Goal: Check status

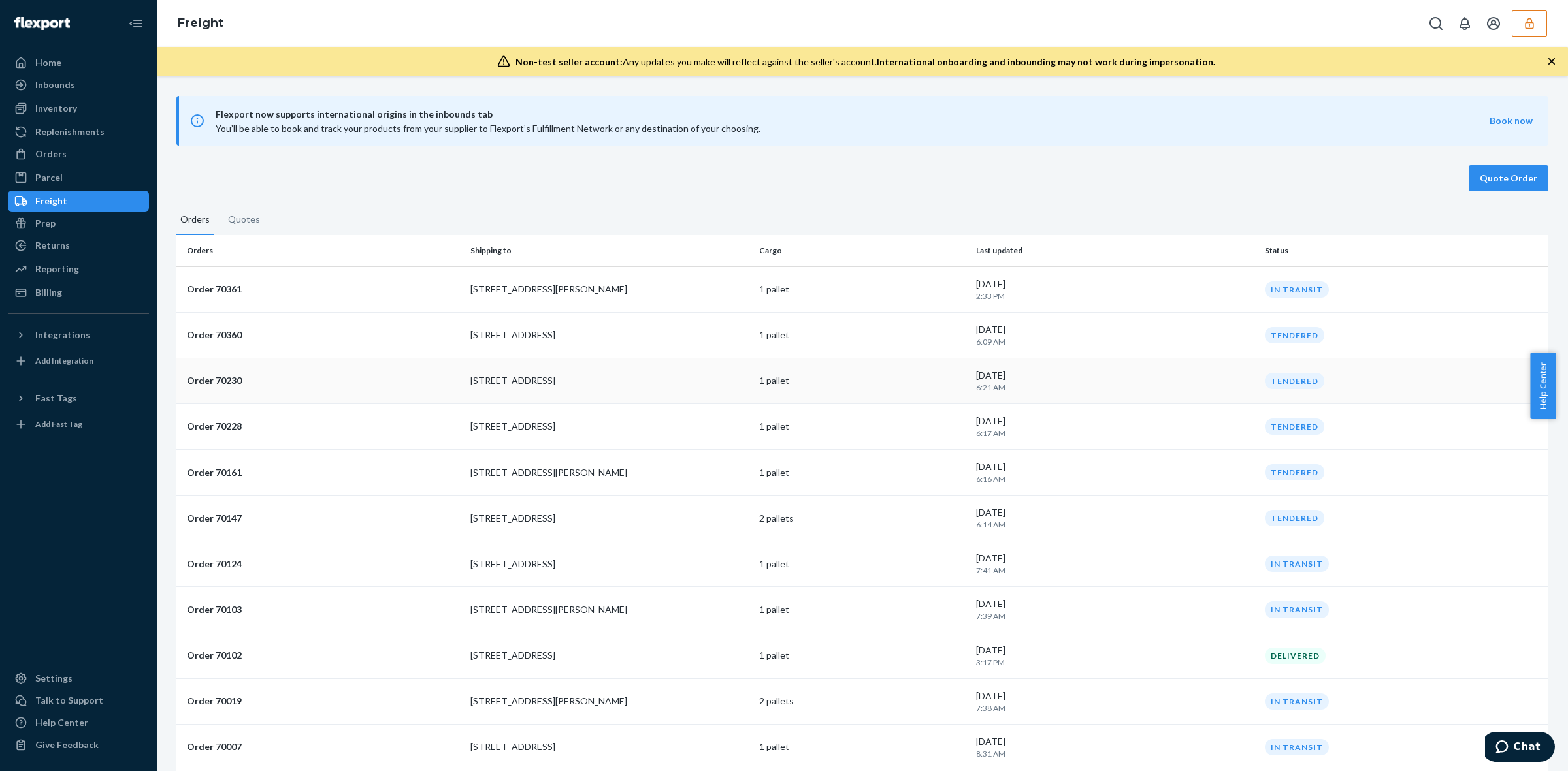
click at [880, 384] on p "1 pallet" at bounding box center [862, 381] width 207 height 13
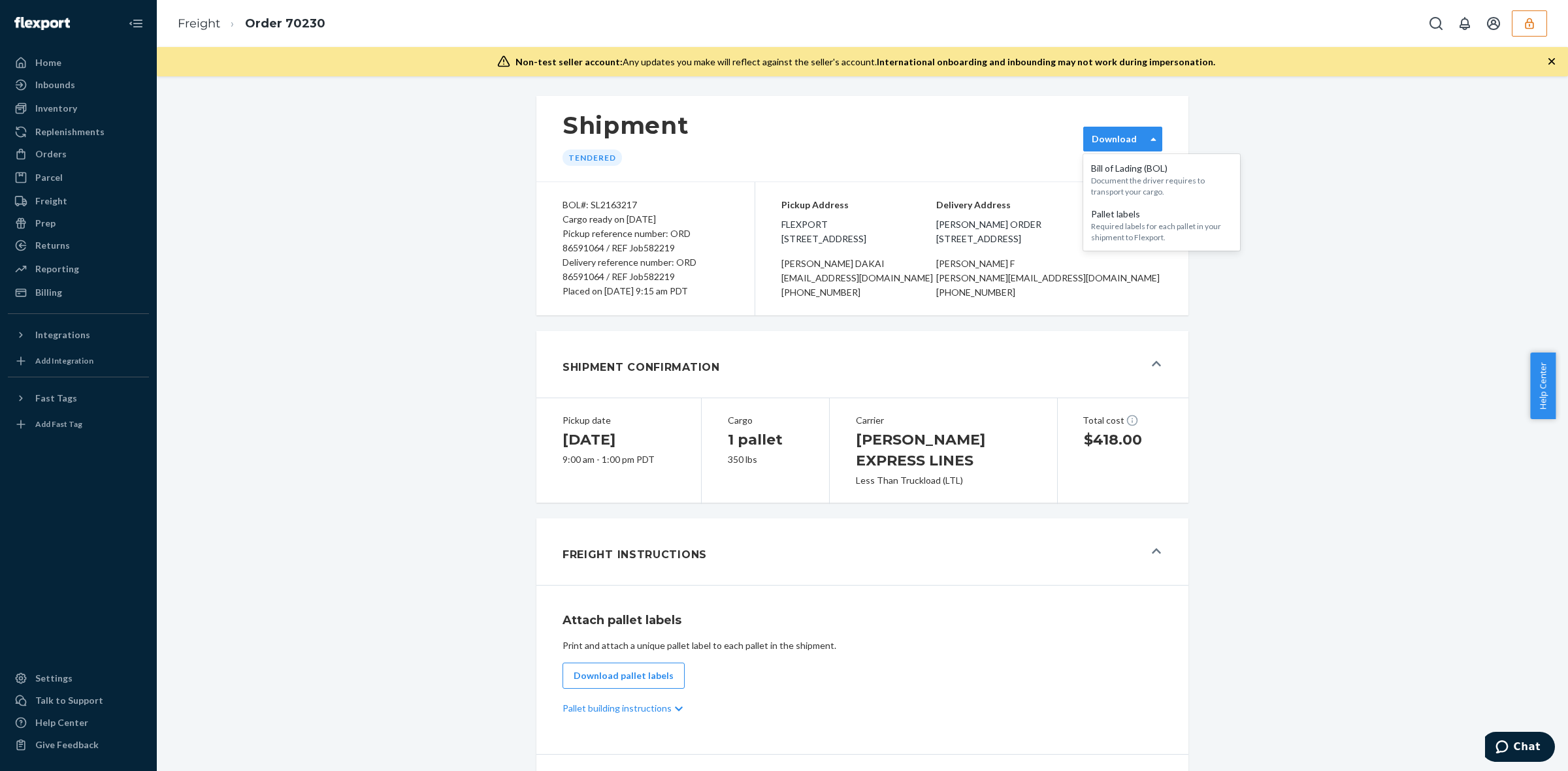
click at [1105, 140] on div "Download" at bounding box center [1115, 138] width 45 height 13
click at [979, 152] on div "Shipment Tendered option [object Object] focused, 1 of 2. 2 results available. …" at bounding box center [863, 138] width 653 height 86
click at [1121, 139] on div "Download" at bounding box center [1115, 138] width 45 height 13
click at [1119, 183] on div "Document the driver requires to transport your cargo." at bounding box center [1162, 186] width 141 height 22
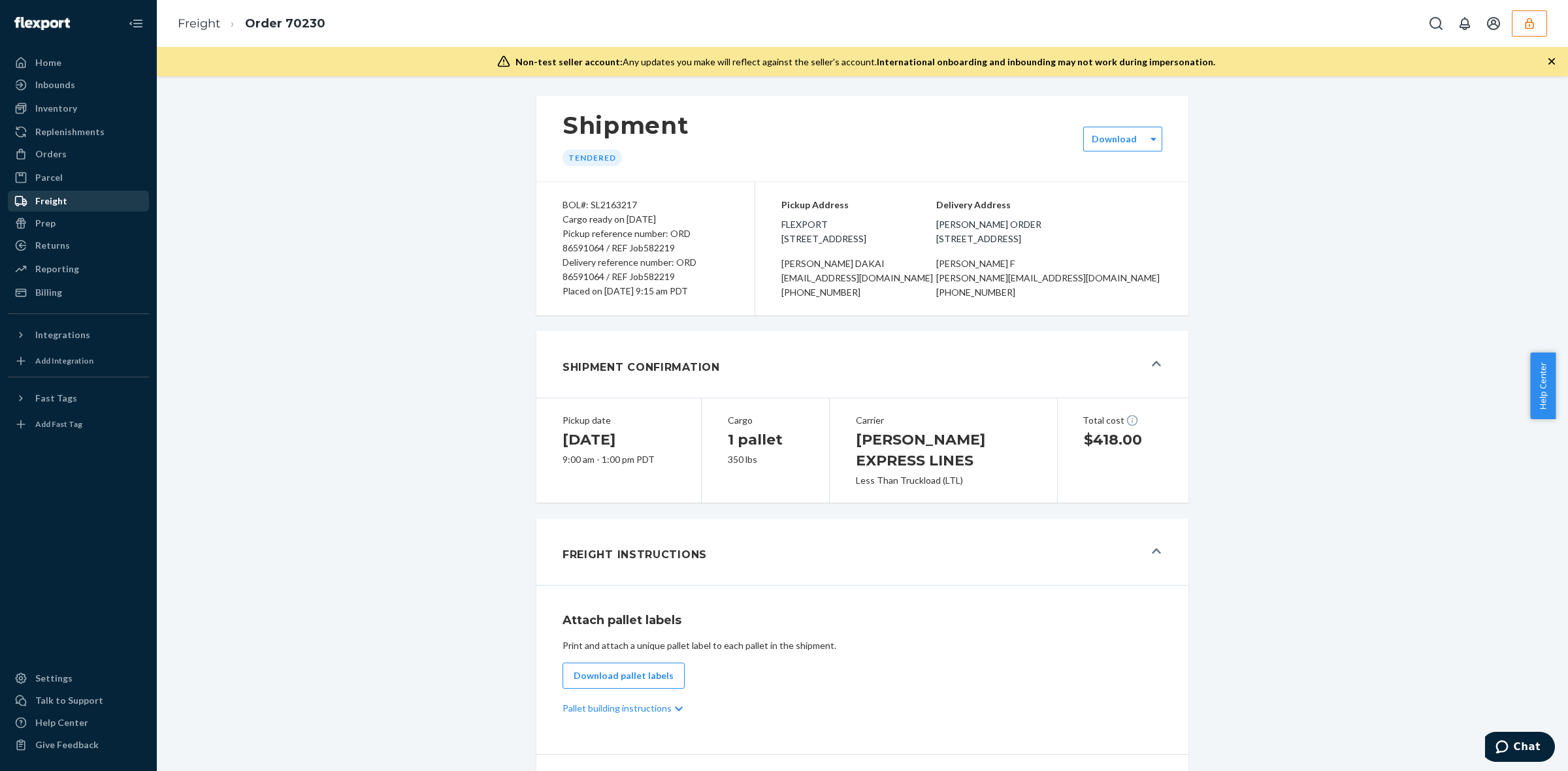
click at [65, 197] on div "Freight" at bounding box center [78, 201] width 139 height 18
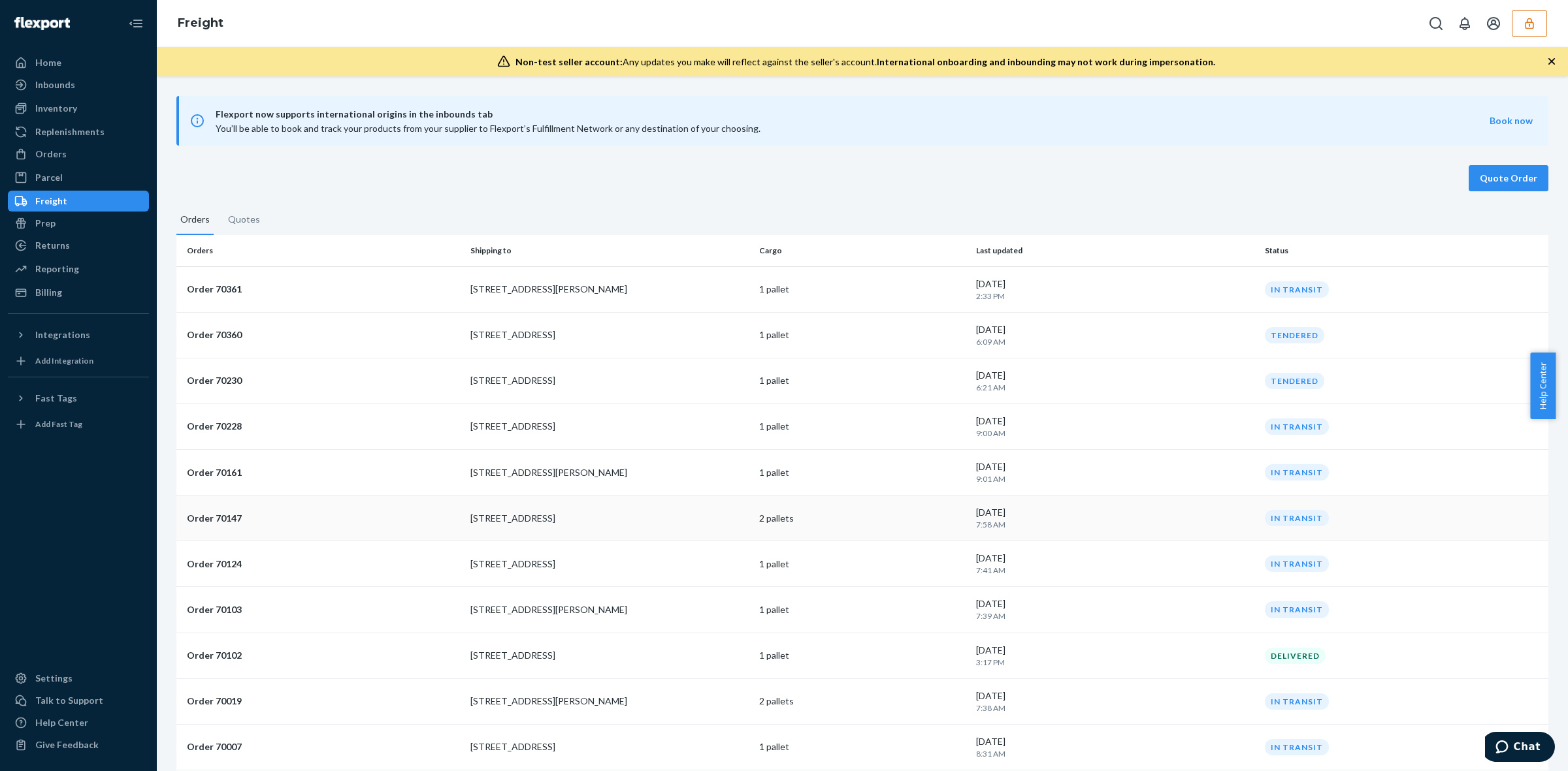
click at [608, 519] on p "[STREET_ADDRESS]" at bounding box center [609, 518] width 278 height 13
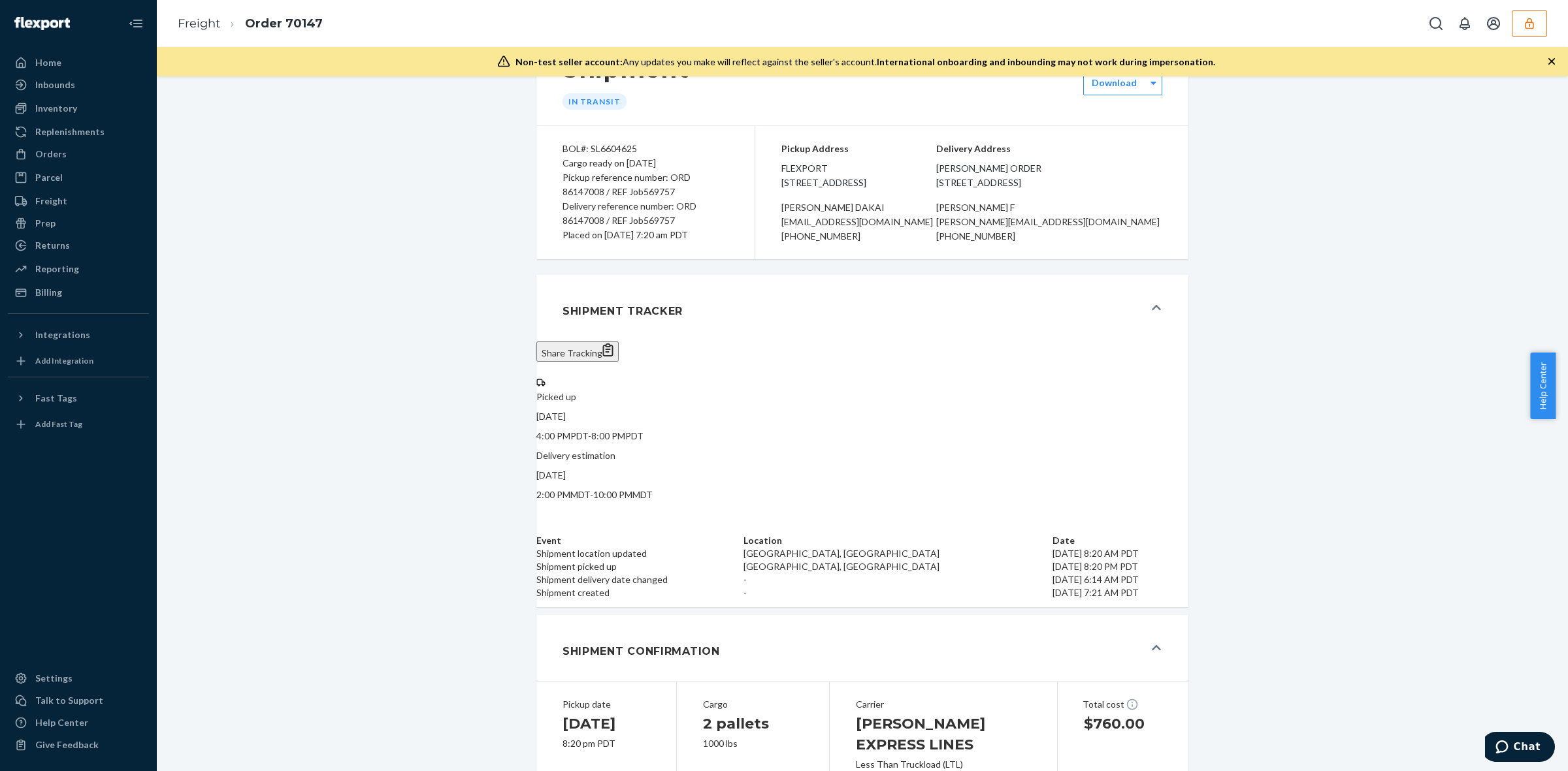
scroll to position [81, 0]
